Goal: Information Seeking & Learning: Learn about a topic

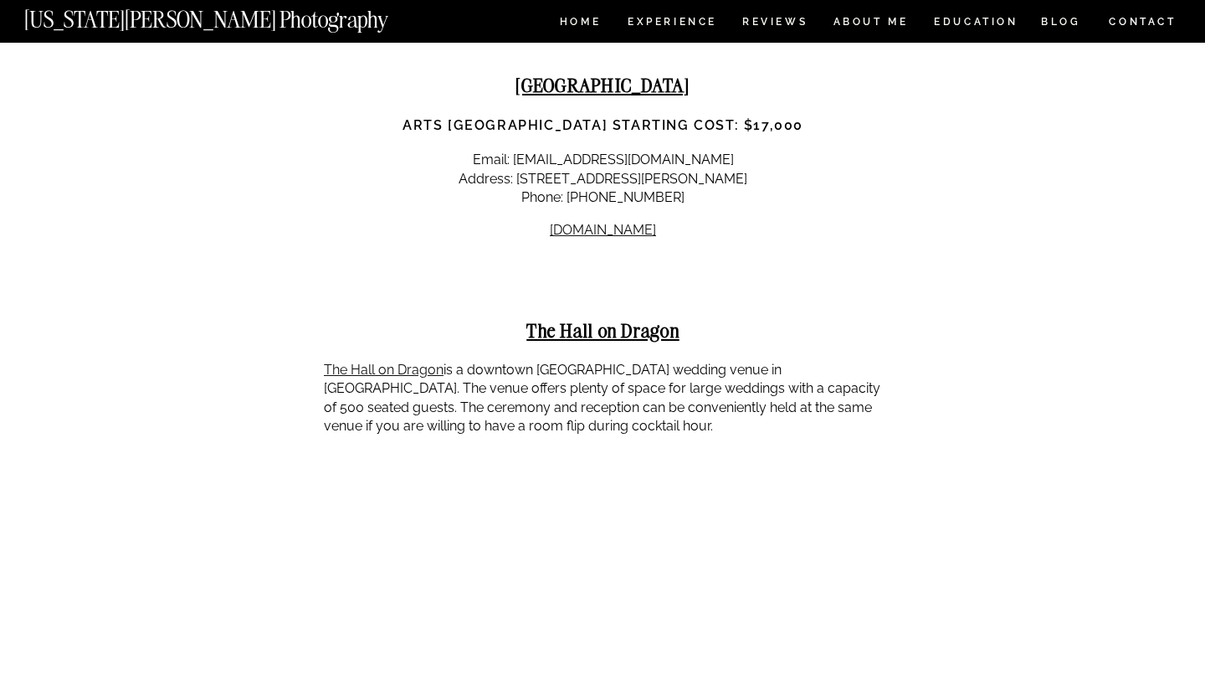
scroll to position [18258, 0]
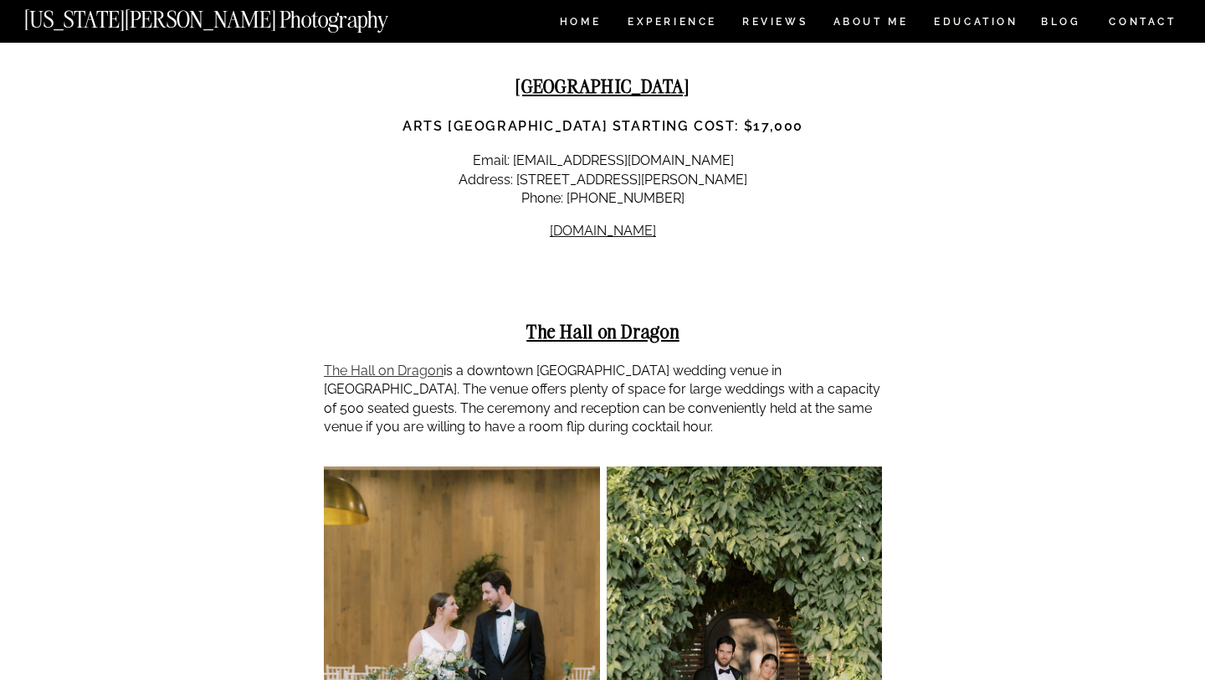
click at [378, 362] on link "The Hall on Dragon" at bounding box center [384, 370] width 120 height 16
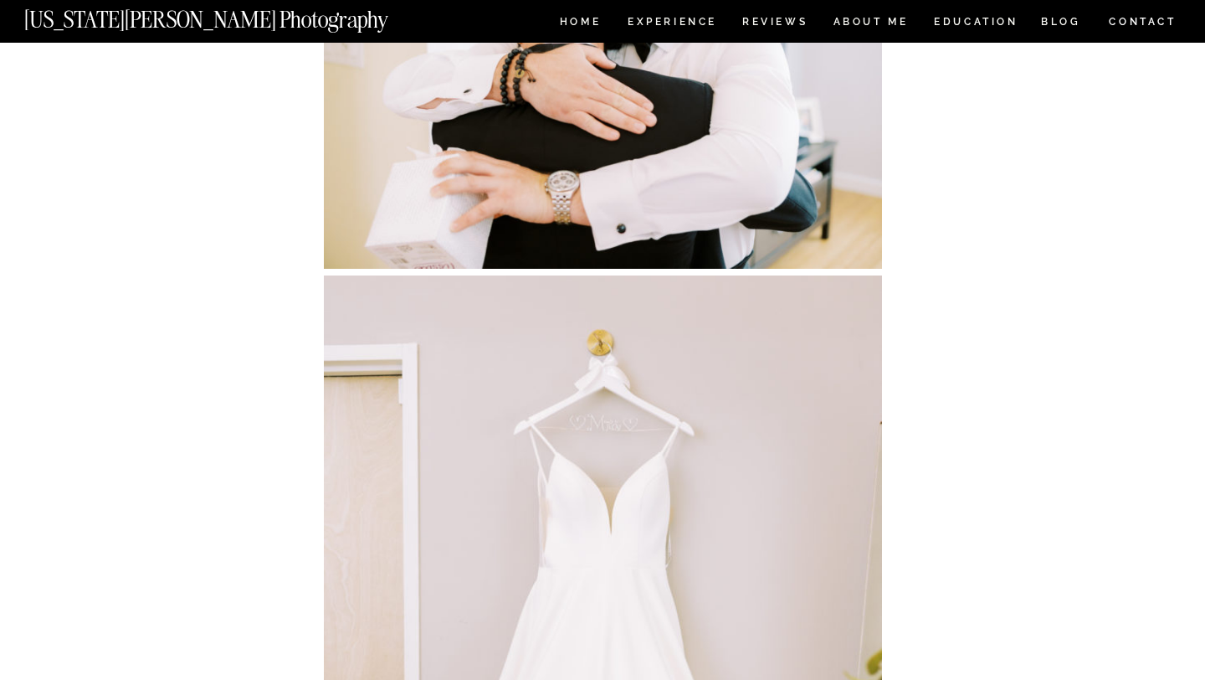
scroll to position [15207, 0]
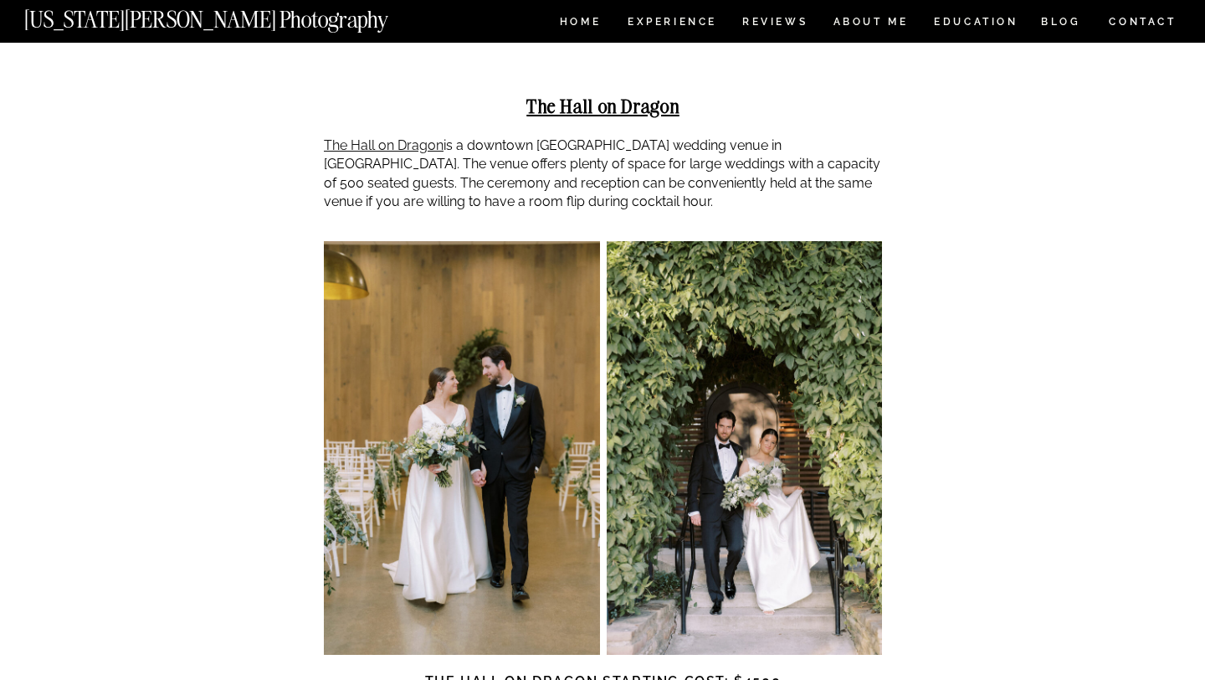
scroll to position [18500, 0]
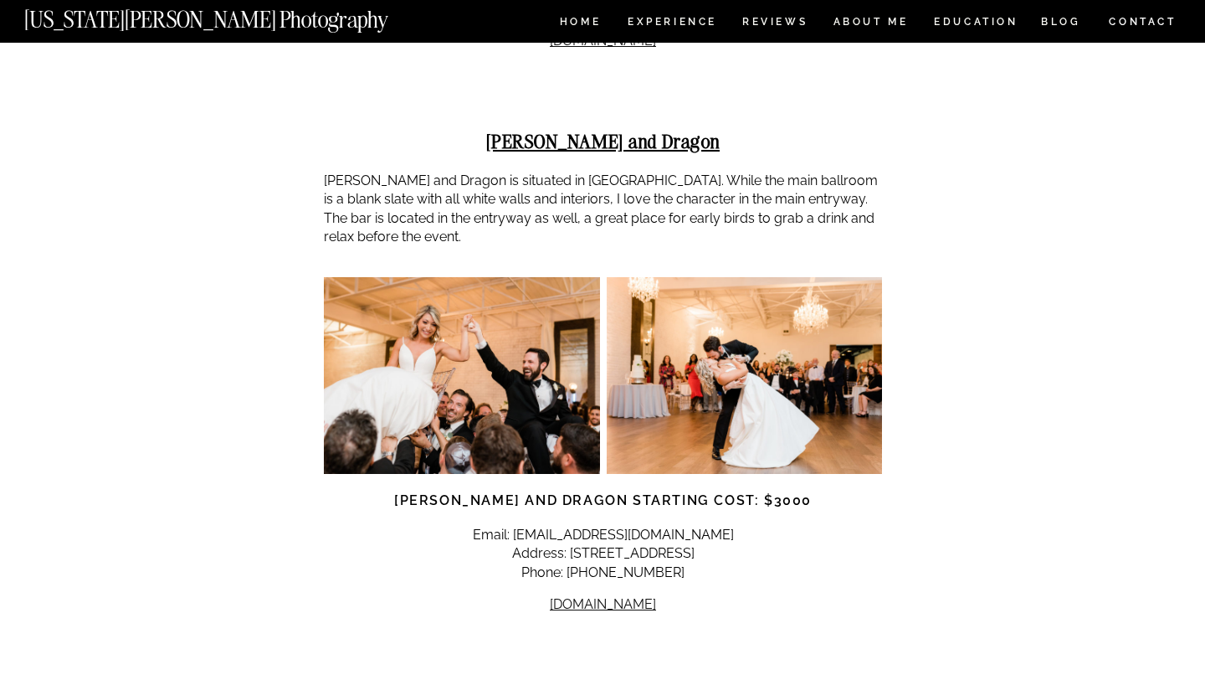
scroll to position [19323, 0]
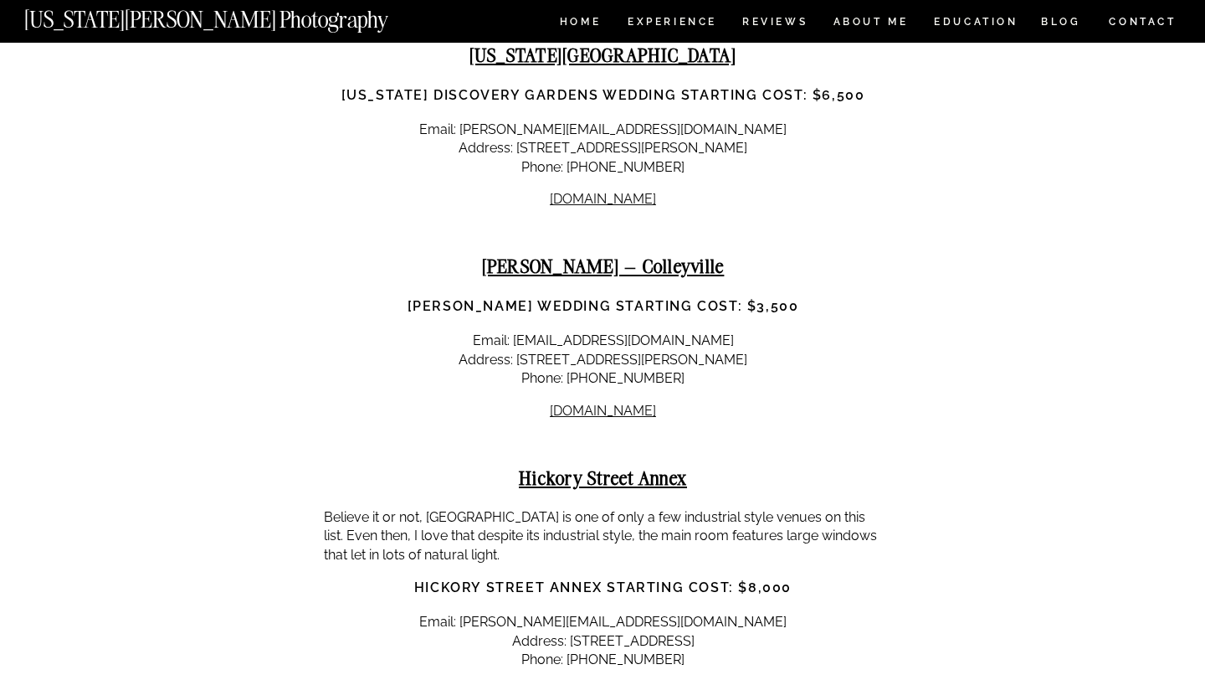
scroll to position [20892, 0]
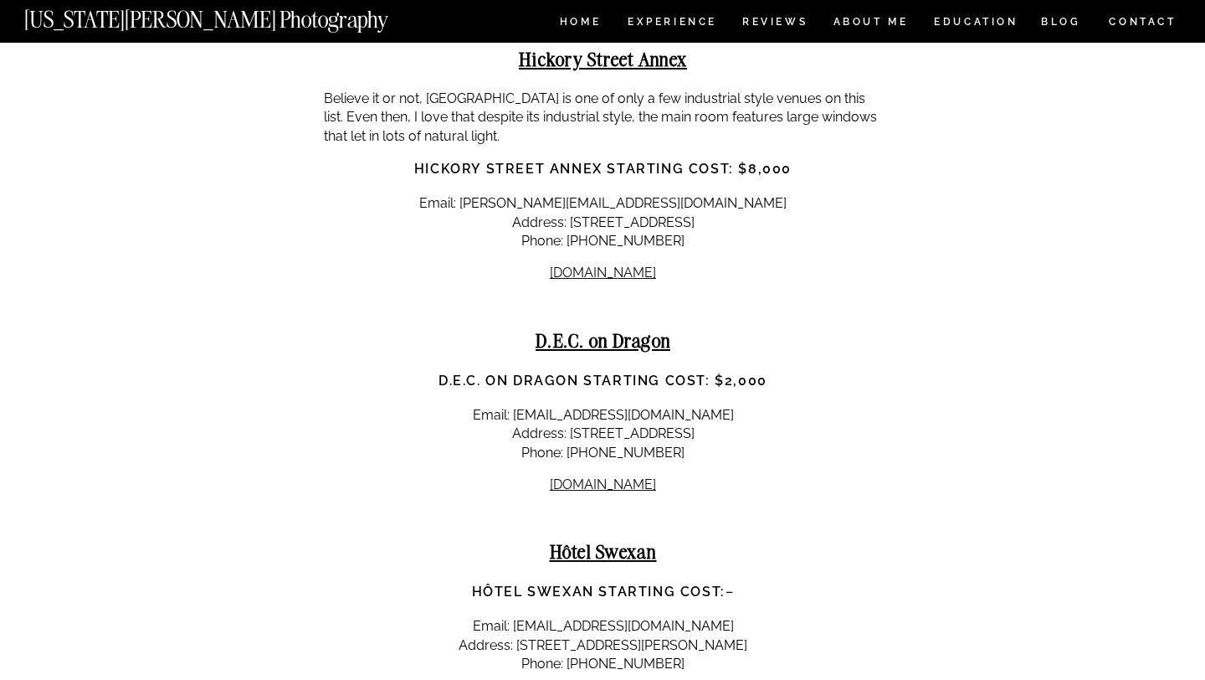
scroll to position [21304, 0]
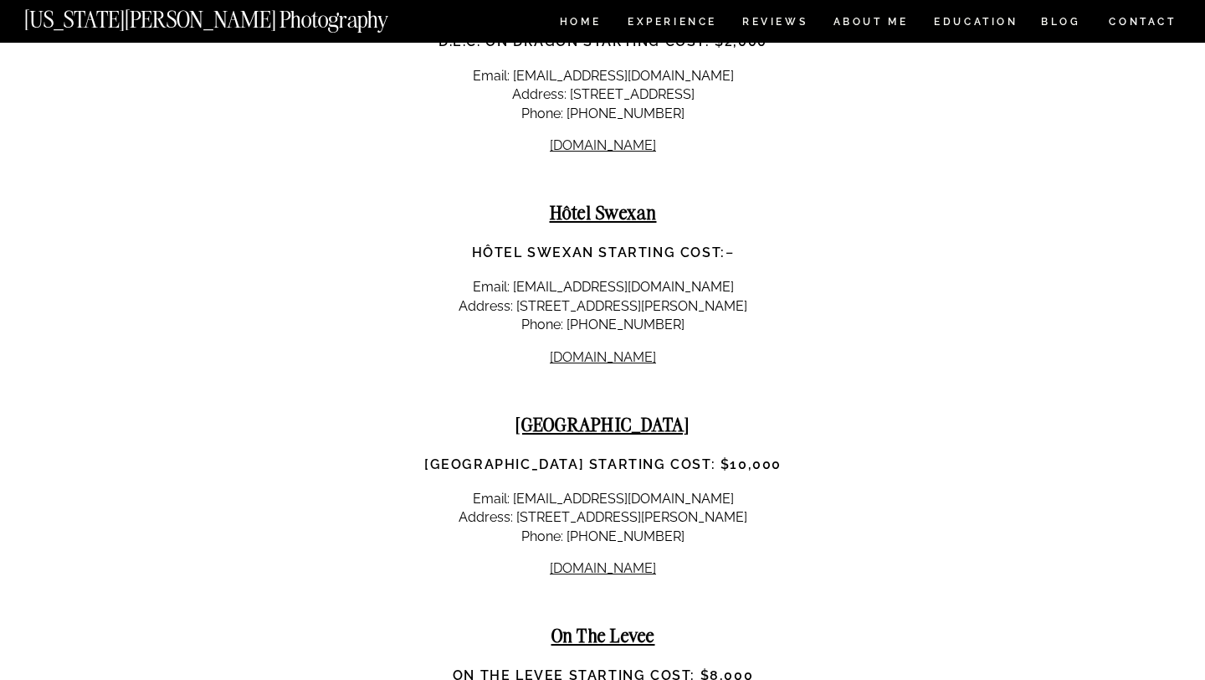
scroll to position [21637, 0]
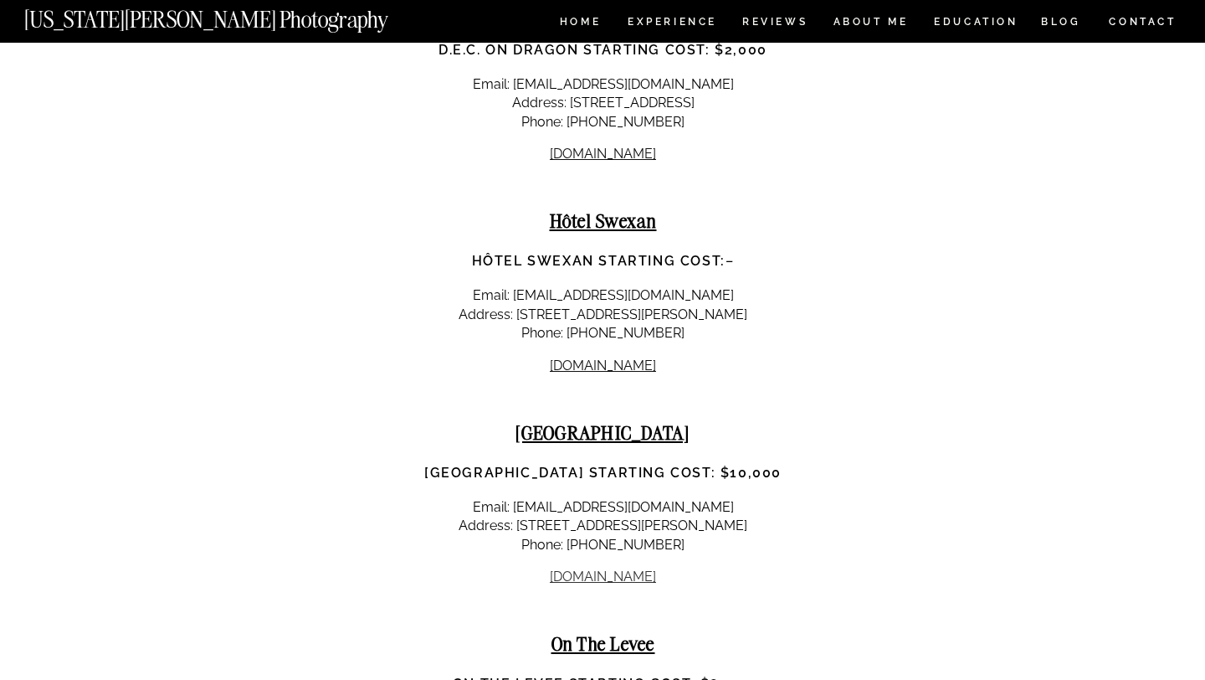
click at [566, 568] on link "hallartshotel.com" at bounding box center [603, 576] width 106 height 16
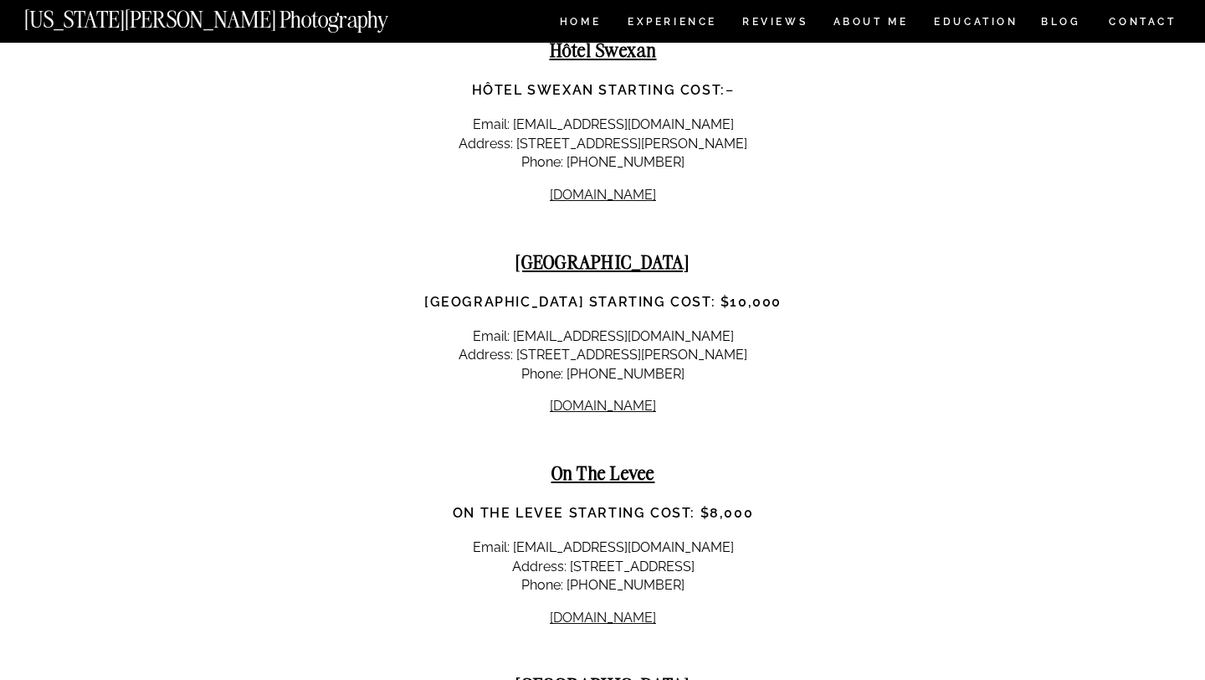
scroll to position [21808, 0]
click at [594, 608] on link "onthelevee.com" at bounding box center [603, 616] width 106 height 16
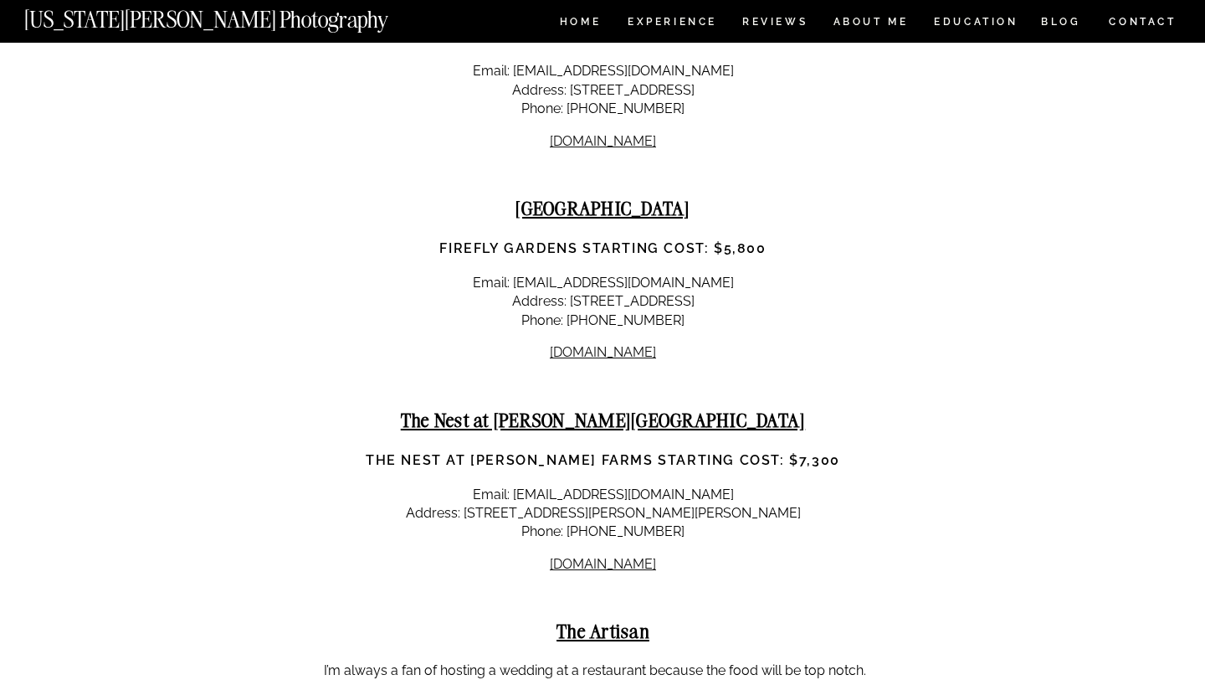
scroll to position [22289, 0]
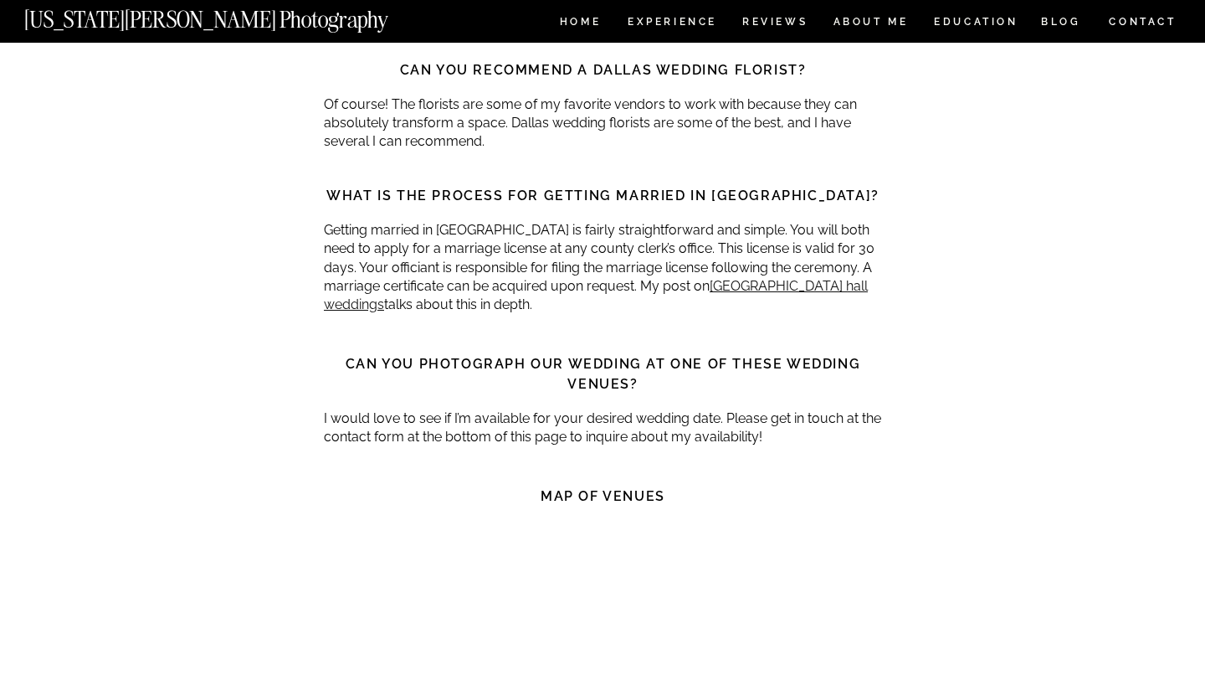
scroll to position [25084, 0]
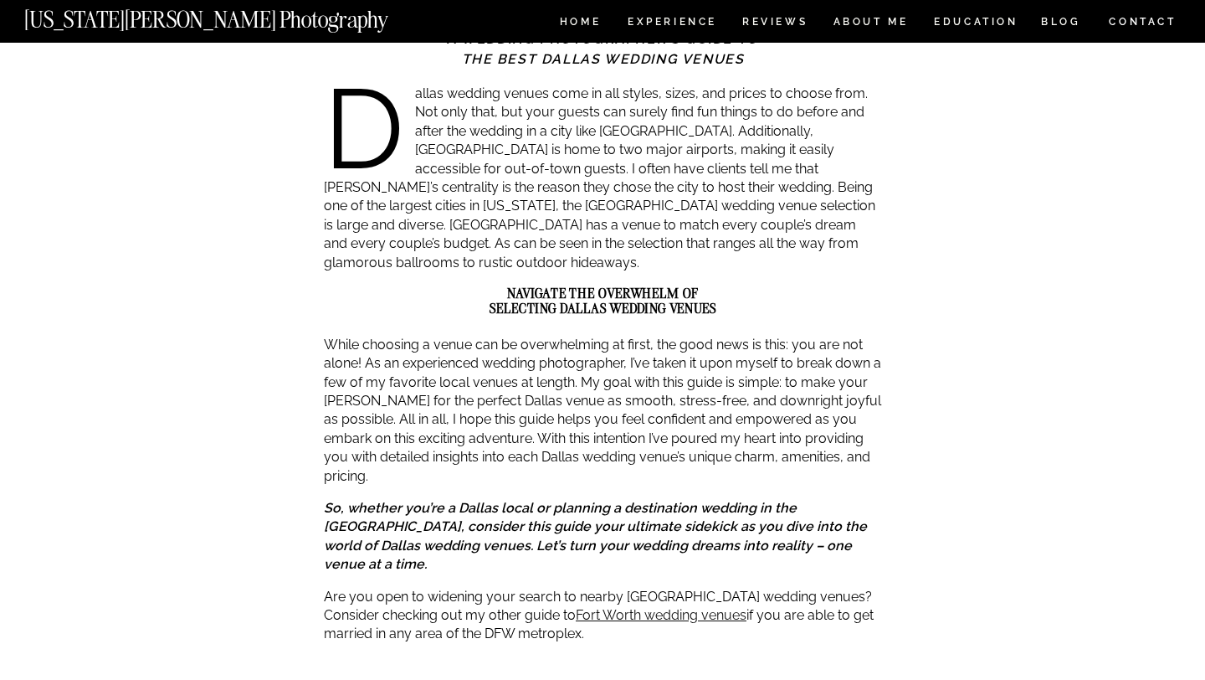
scroll to position [310, 0]
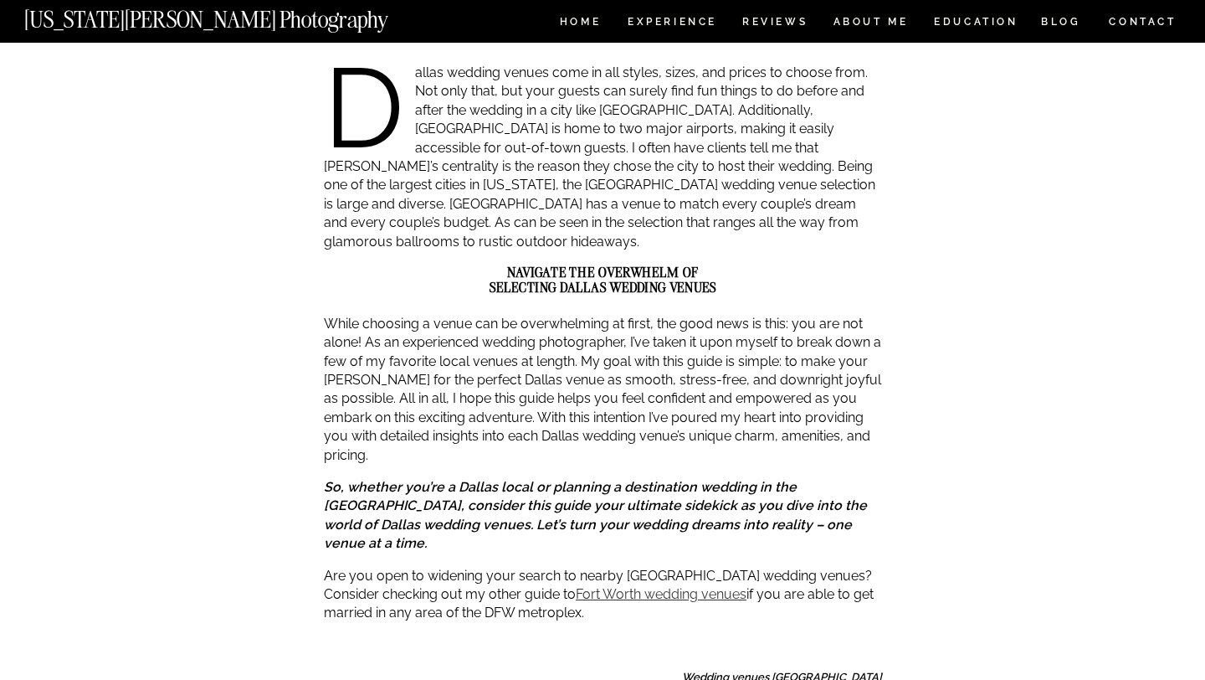
click at [588, 586] on link "Fort Worth wedding venues" at bounding box center [661, 594] width 171 height 16
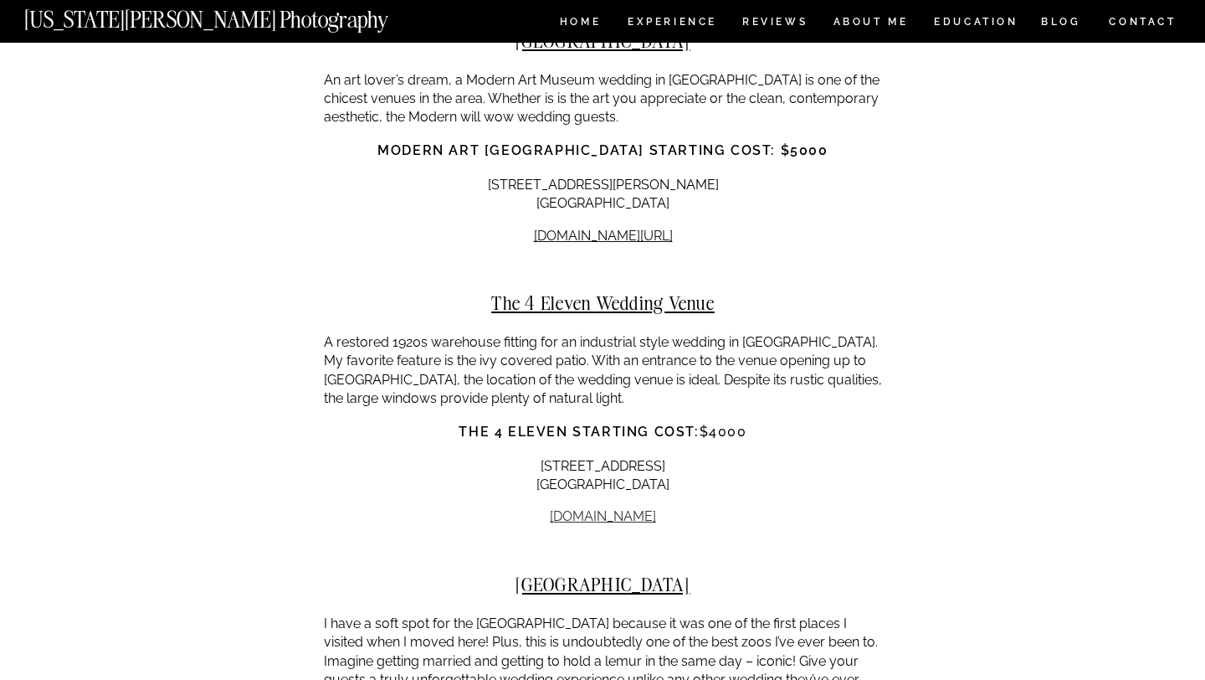
scroll to position [10215, 0]
click at [590, 509] on link "the4eleven.net" at bounding box center [603, 517] width 106 height 16
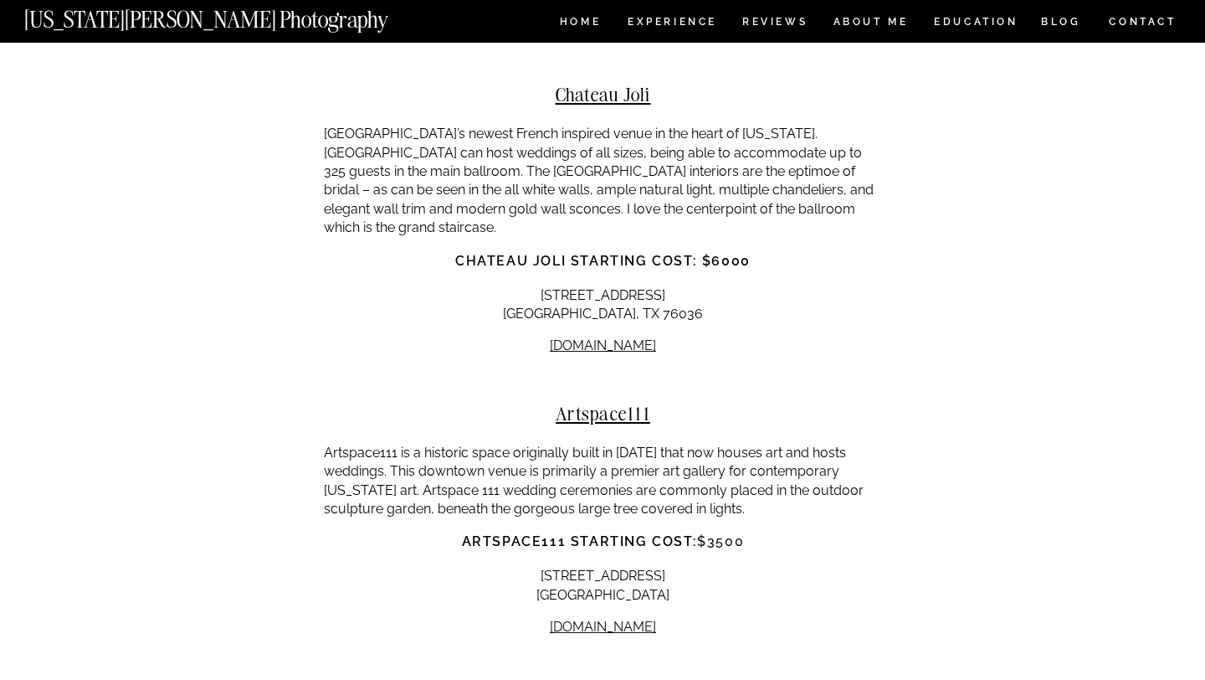
scroll to position [9266, 0]
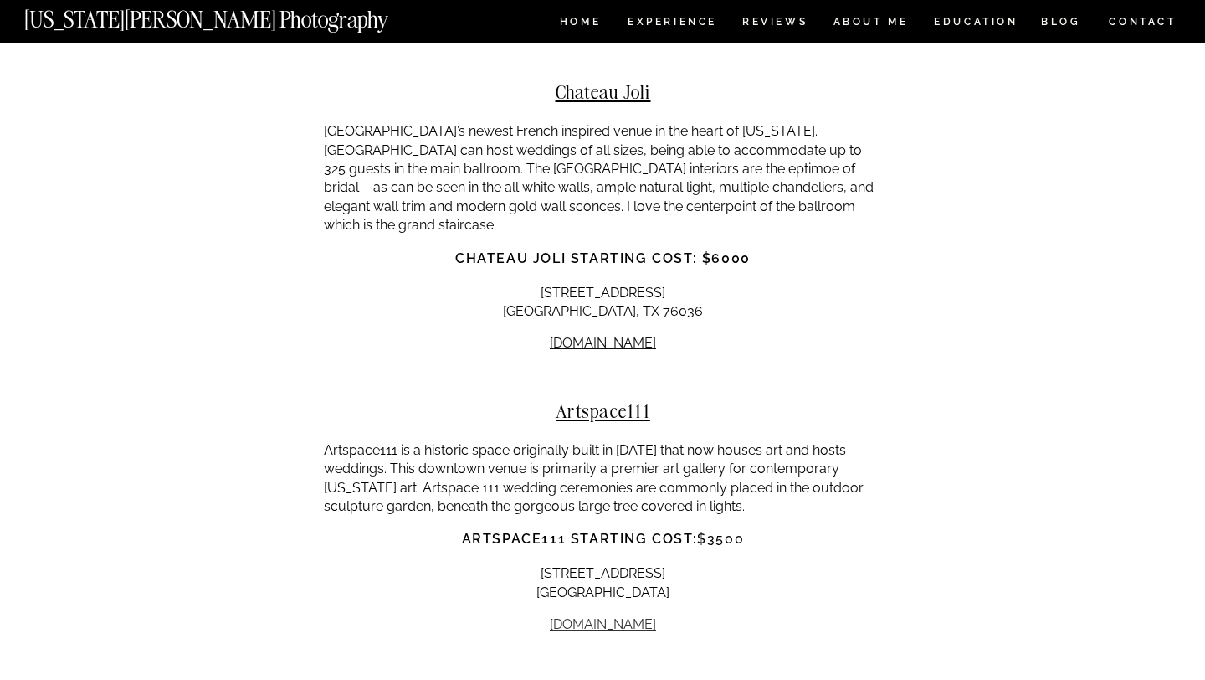
click at [588, 616] on link "[DOMAIN_NAME]" at bounding box center [603, 624] width 106 height 16
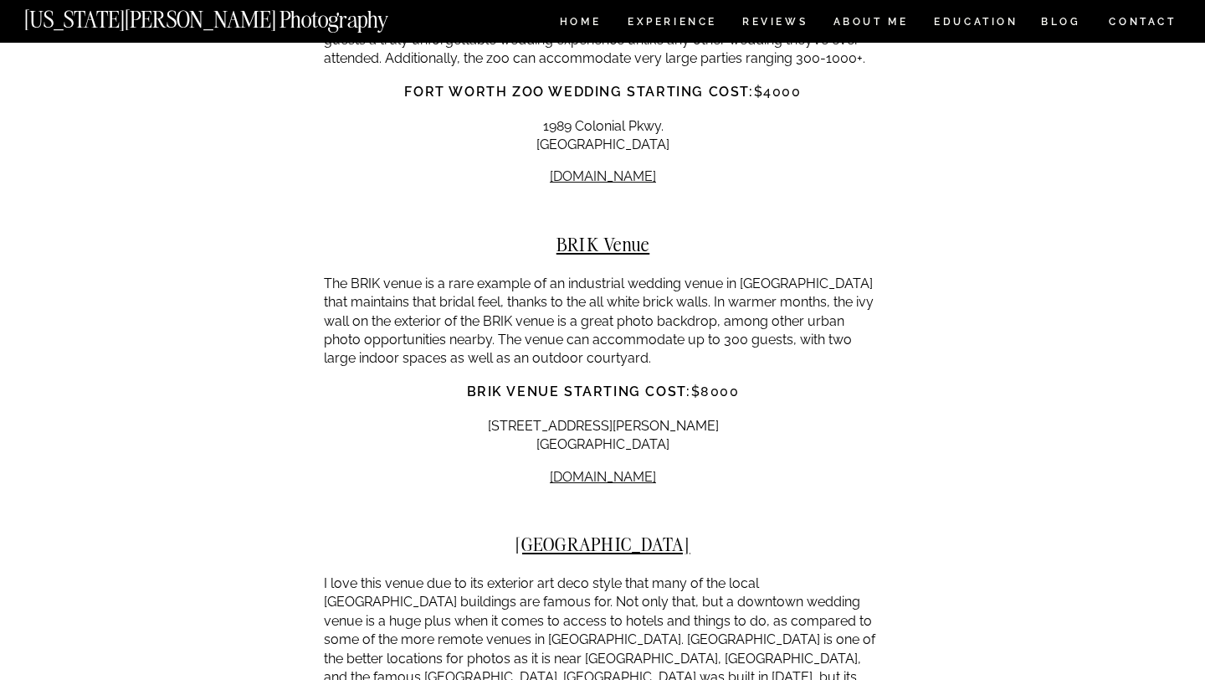
scroll to position [10913, 0]
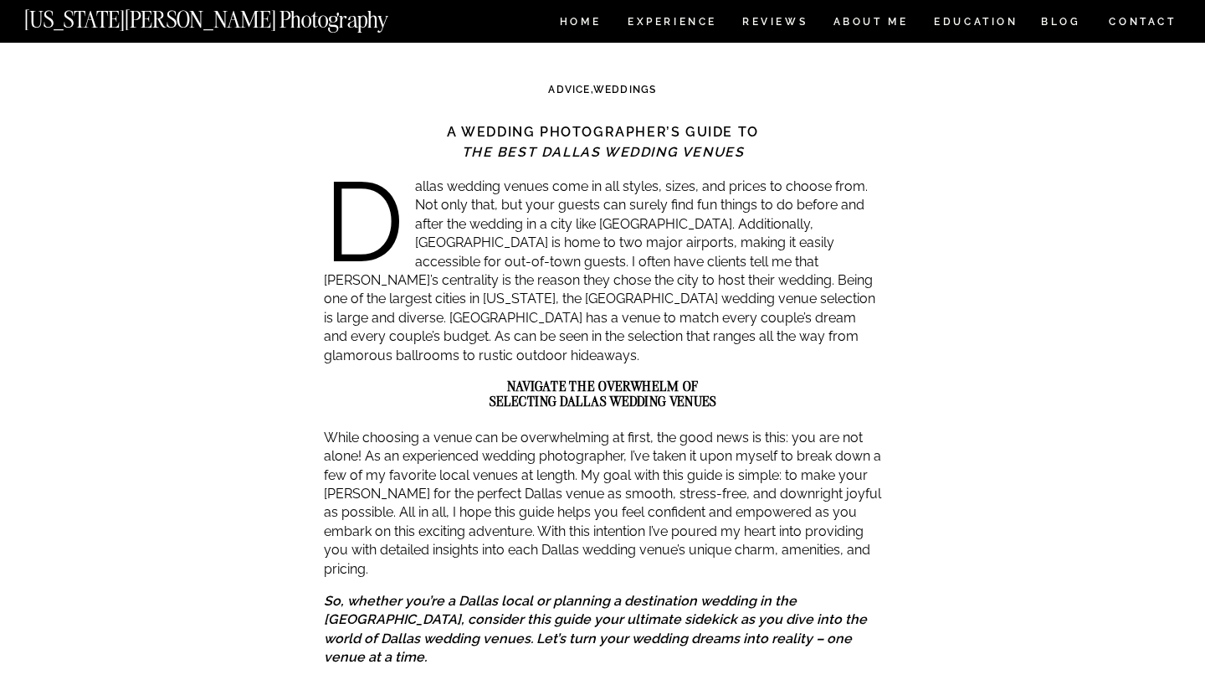
scroll to position [192, 0]
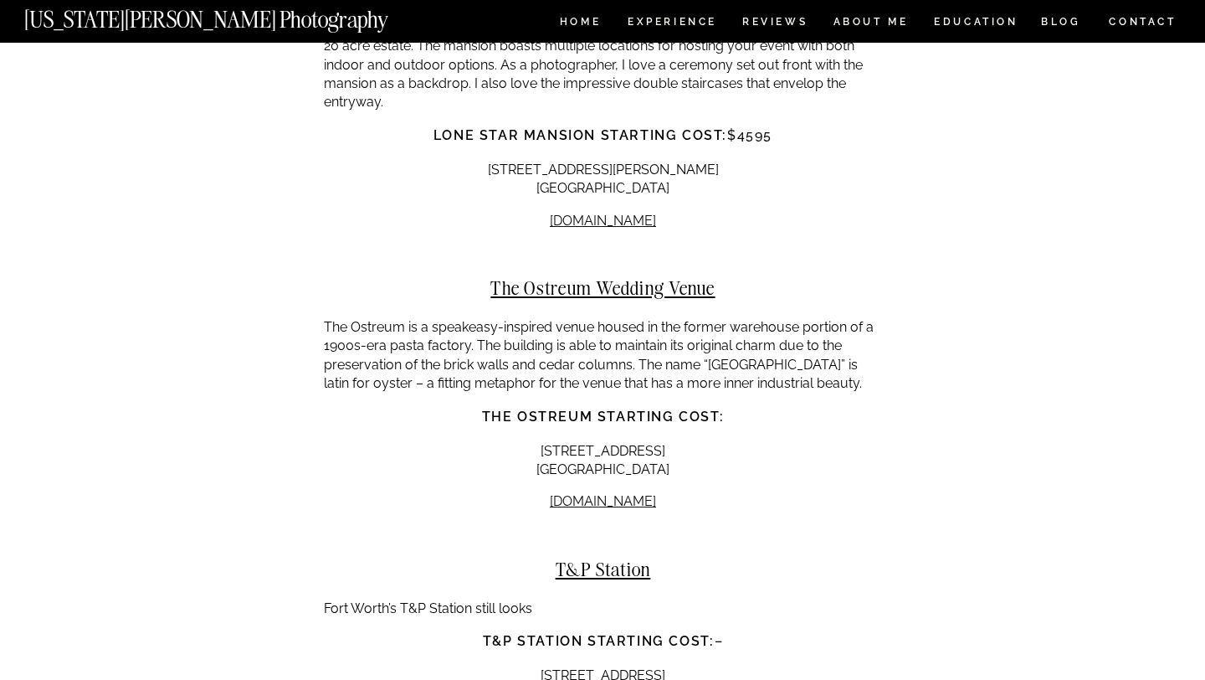
scroll to position [11746, 0]
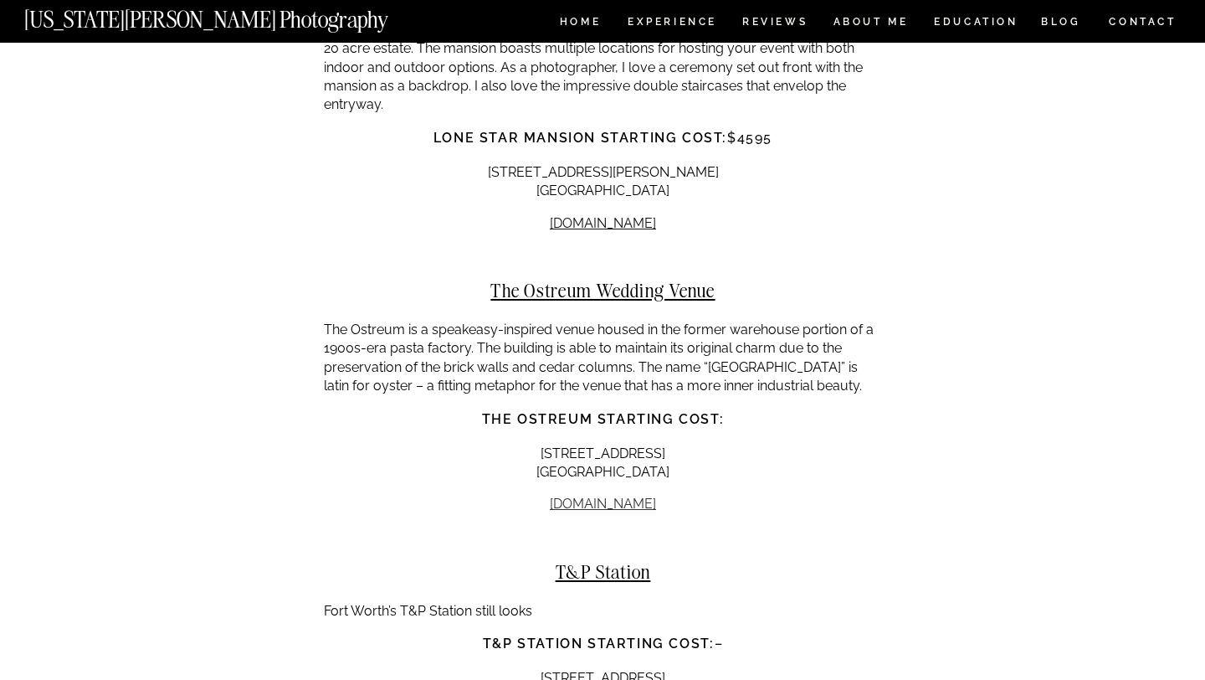
click at [601, 495] on link "[DOMAIN_NAME]" at bounding box center [603, 503] width 106 height 16
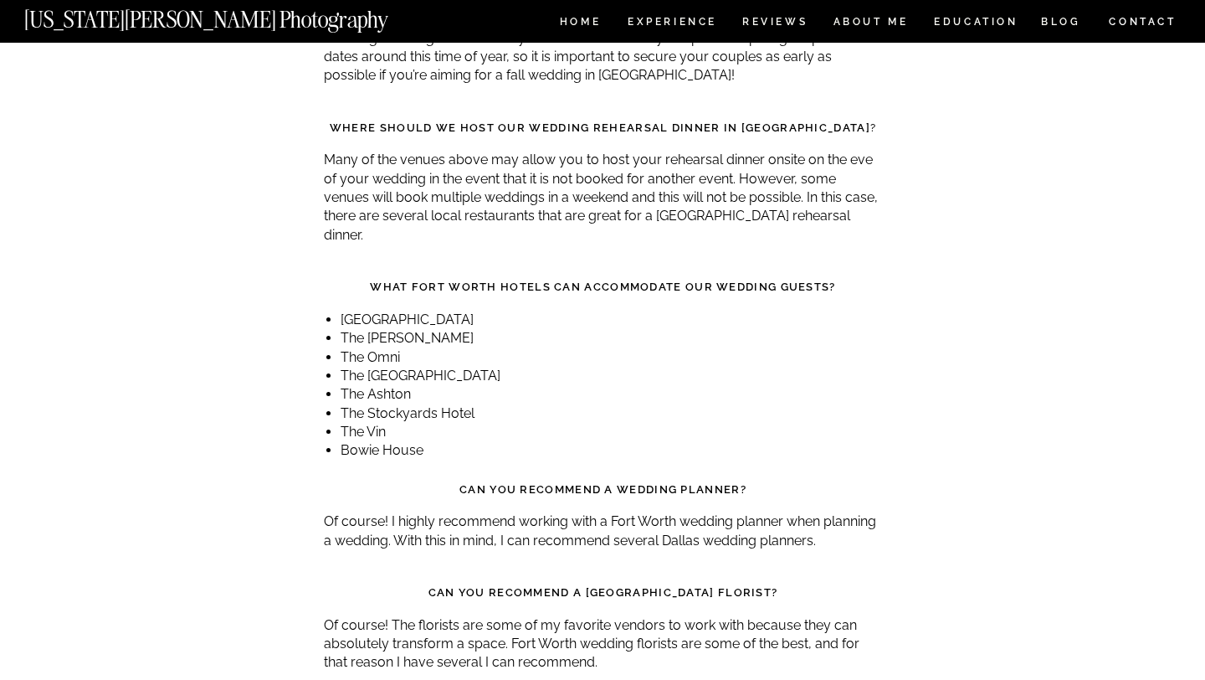
scroll to position [14526, 0]
